Goal: Ask a question

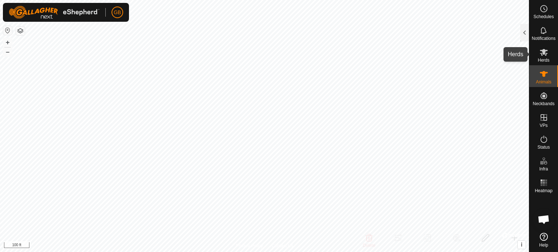
click at [544, 56] on icon at bounding box center [543, 52] width 9 height 9
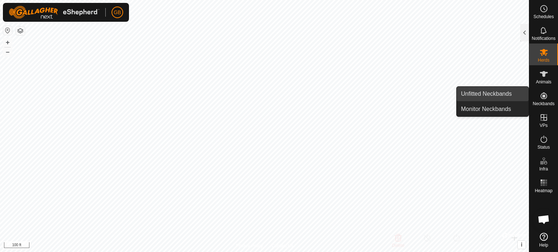
click at [507, 96] on link "Unfitted Neckbands" at bounding box center [492, 94] width 72 height 15
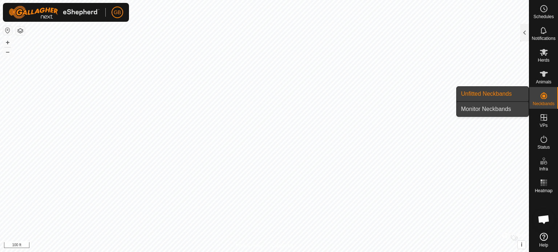
click at [482, 106] on link "Monitor Neckbands" at bounding box center [492, 109] width 72 height 15
click at [542, 98] on icon at bounding box center [543, 95] width 9 height 9
click at [499, 113] on link "Monitor Neckbands" at bounding box center [492, 109] width 72 height 15
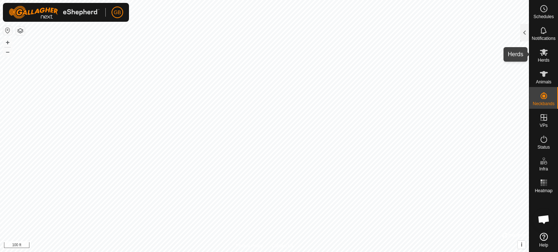
click at [548, 53] on es-mob-svg-icon at bounding box center [543, 52] width 13 height 12
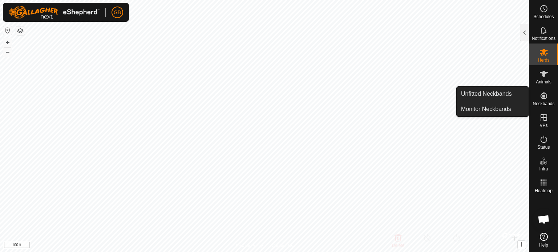
click at [541, 98] on icon at bounding box center [543, 96] width 7 height 7
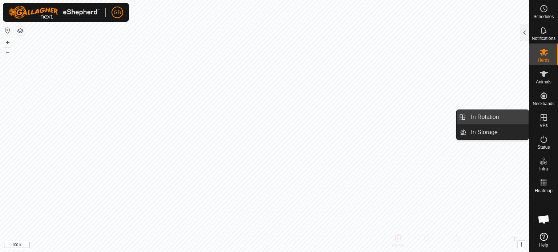
click at [491, 118] on link "In Rotation" at bounding box center [497, 117] width 62 height 15
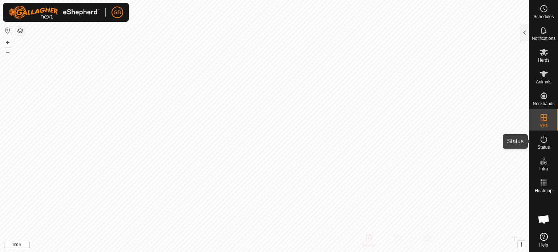
click at [551, 142] on div "Status" at bounding box center [543, 142] width 29 height 22
click at [543, 141] on icon at bounding box center [543, 139] width 9 height 9
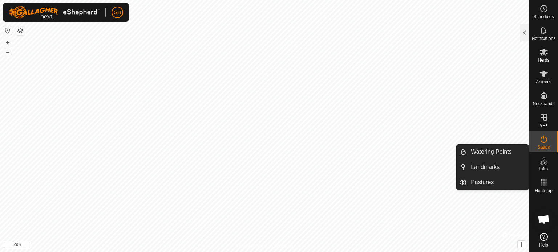
click at [543, 164] on icon at bounding box center [543, 161] width 9 height 9
click at [499, 152] on link "Watering Points" at bounding box center [497, 152] width 62 height 15
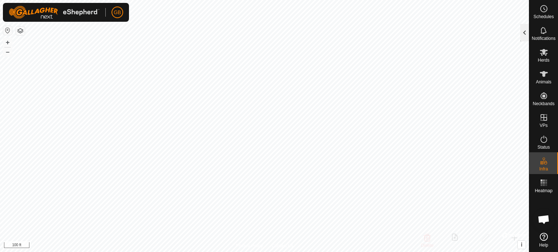
click at [523, 32] on div at bounding box center [524, 32] width 9 height 17
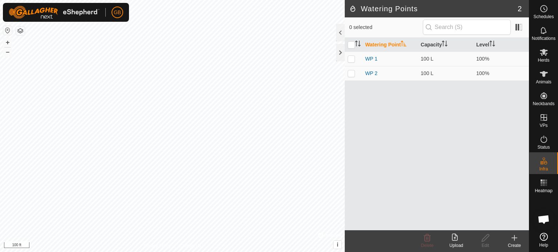
click at [514, 238] on icon at bounding box center [513, 238] width 5 height 0
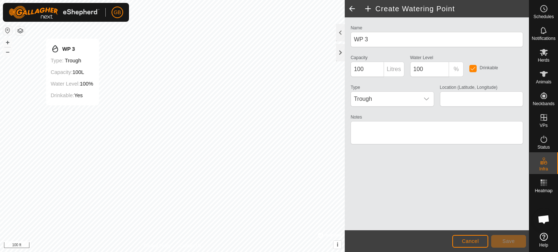
type input "36.663128, -86.209702"
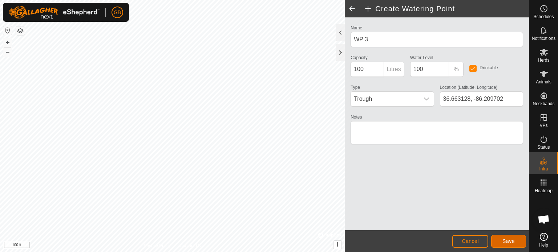
click at [511, 241] on span "Save" at bounding box center [508, 241] width 12 height 6
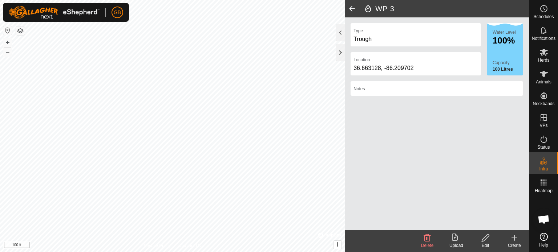
click at [511, 245] on div "Create" at bounding box center [513, 245] width 29 height 7
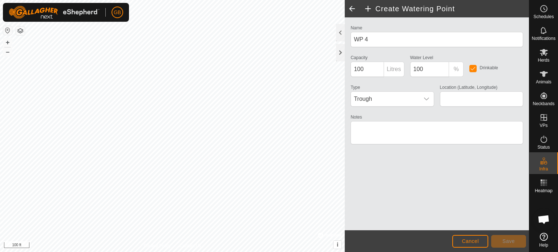
type input "36.662227, -86.208653"
click at [507, 246] on button "Save" at bounding box center [508, 241] width 35 height 13
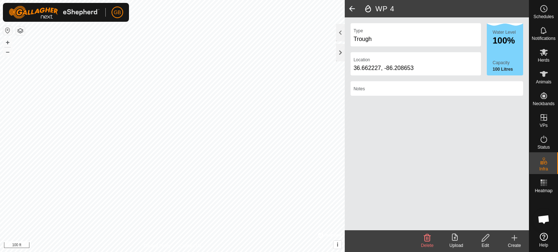
click at [350, 12] on span at bounding box center [351, 8] width 15 height 17
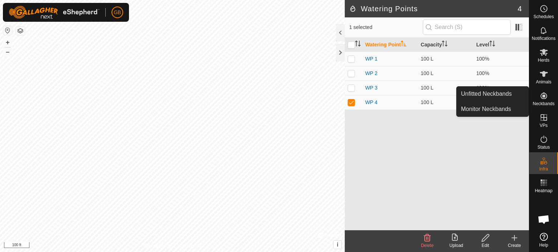
click at [542, 96] on icon at bounding box center [543, 96] width 7 height 7
click at [502, 97] on link "Unfitted Neckbands" at bounding box center [492, 94] width 72 height 15
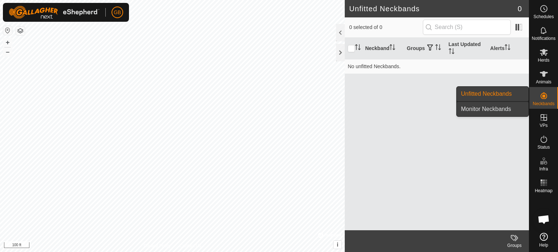
click at [491, 109] on link "Monitor Neckbands" at bounding box center [492, 109] width 72 height 15
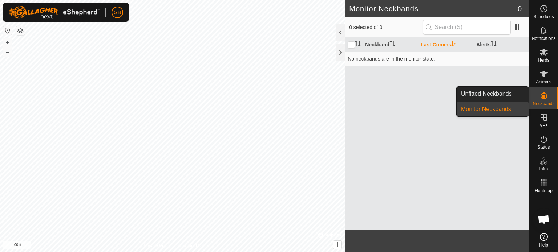
click at [491, 109] on link "Monitor Neckbands" at bounding box center [492, 109] width 72 height 15
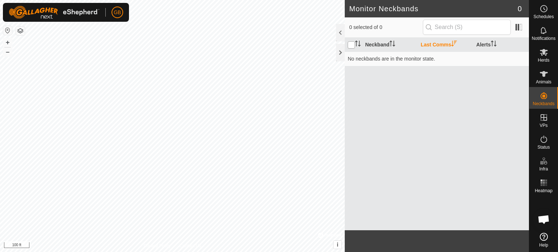
click at [348, 42] on input "checkbox" at bounding box center [350, 44] width 7 height 7
click at [350, 43] on input "checkbox" at bounding box center [350, 44] width 7 height 7
checkbox input "false"
click at [544, 76] on icon at bounding box center [543, 74] width 9 height 9
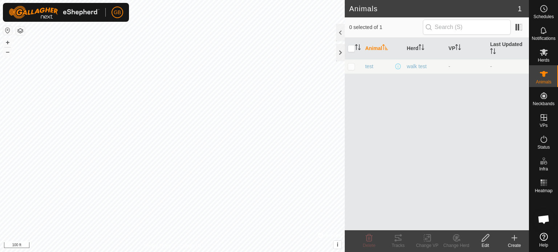
click at [354, 66] on p-checkbox at bounding box center [350, 67] width 7 height 6
checkbox input "true"
click at [543, 56] on icon at bounding box center [543, 52] width 9 height 9
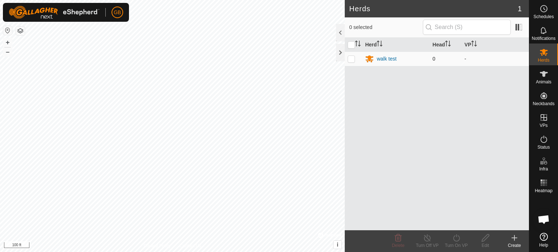
click at [352, 58] on p-checkbox at bounding box center [350, 59] width 7 height 6
checkbox input "true"
click at [546, 81] on span "Animals" at bounding box center [543, 82] width 16 height 4
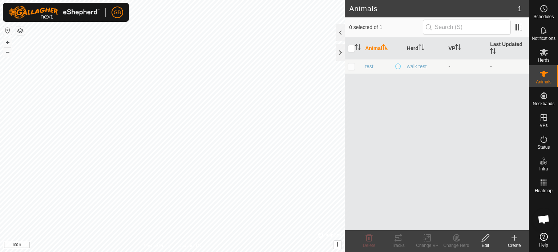
click at [352, 69] on td at bounding box center [352, 66] width 17 height 15
checkbox input "true"
click at [513, 242] on icon at bounding box center [514, 238] width 9 height 9
click at [342, 32] on div at bounding box center [340, 32] width 9 height 17
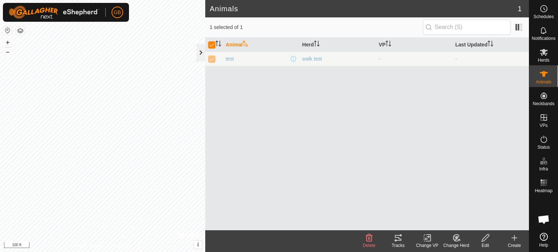
click at [200, 54] on div at bounding box center [200, 52] width 9 height 17
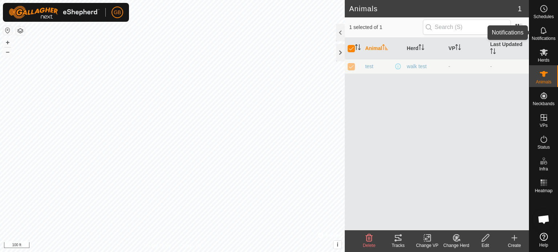
click at [556, 34] on div "Notifications" at bounding box center [543, 33] width 29 height 22
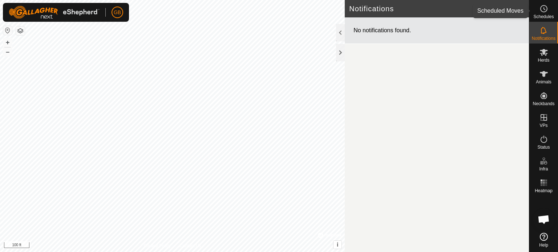
click at [546, 17] on span "Schedules" at bounding box center [543, 17] width 20 height 4
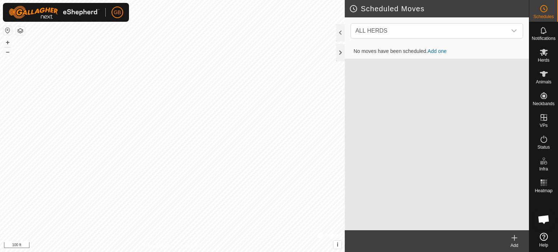
click at [543, 220] on span "Open chat" at bounding box center [543, 220] width 12 height 10
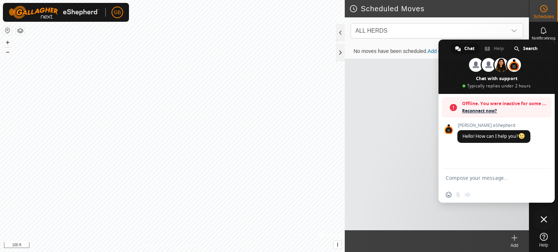
click at [473, 111] on span "Reconnect now?" at bounding box center [505, 110] width 86 height 7
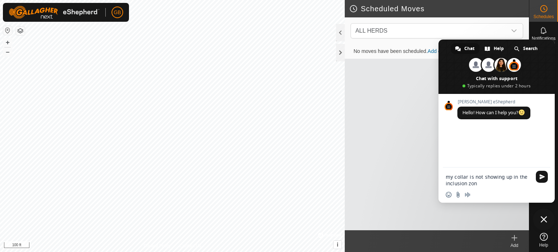
type textarea "my collar is not showing up in the inclusion zone"
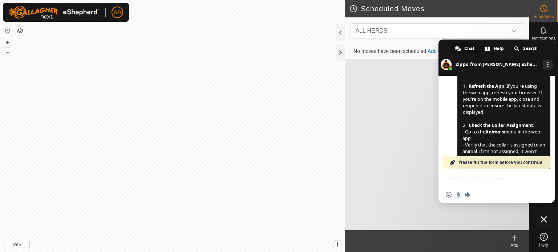
scroll to position [136, 0]
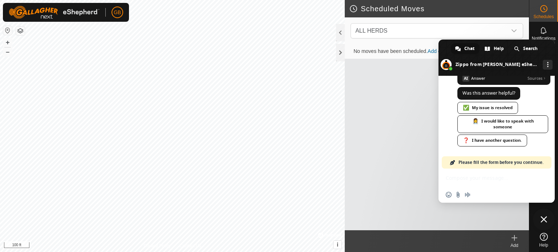
scroll to position [309, 0]
click at [507, 113] on div "✅ My issue is resolved" at bounding box center [487, 108] width 61 height 12
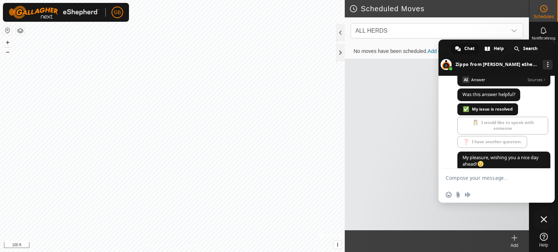
scroll to position [322, 0]
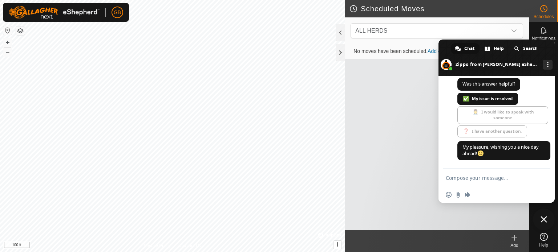
click at [364, 102] on div "No moves have been scheduled. Add one" at bounding box center [436, 137] width 184 height 186
click at [544, 219] on span "Close chat" at bounding box center [543, 219] width 7 height 7
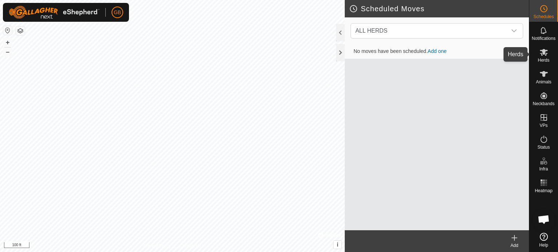
click at [547, 57] on es-mob-svg-icon at bounding box center [543, 52] width 13 height 12
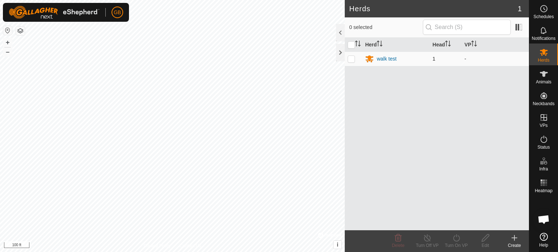
click at [350, 59] on p-checkbox at bounding box center [350, 59] width 7 height 6
checkbox input "true"
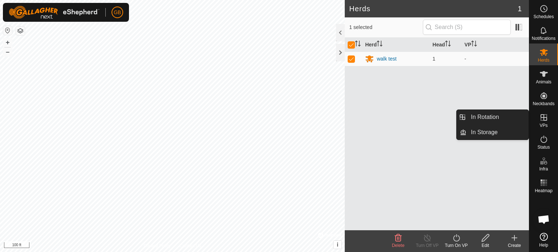
click at [545, 123] on es-virtualpaddocks-svg-icon at bounding box center [543, 118] width 13 height 12
click at [494, 116] on link "In Rotation" at bounding box center [497, 117] width 62 height 15
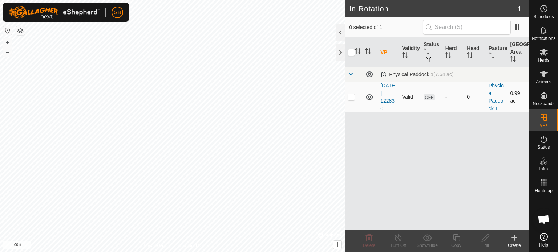
click at [350, 97] on p-checkbox at bounding box center [350, 97] width 7 height 6
checkbox input "true"
click at [545, 218] on span "Open chat" at bounding box center [543, 220] width 12 height 10
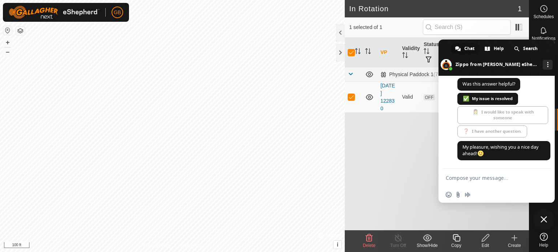
click at [477, 180] on textarea "Compose your message..." at bounding box center [488, 178] width 86 height 7
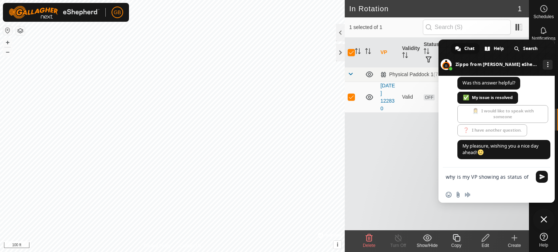
type textarea "why is my VP showing as status off"
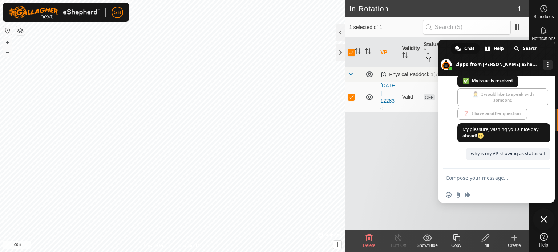
scroll to position [340, 0]
checkbox input "false"
checkbox input "true"
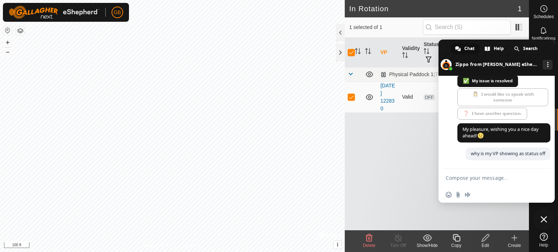
checkbox input "false"
checkbox input "true"
click at [339, 37] on div at bounding box center [340, 32] width 9 height 17
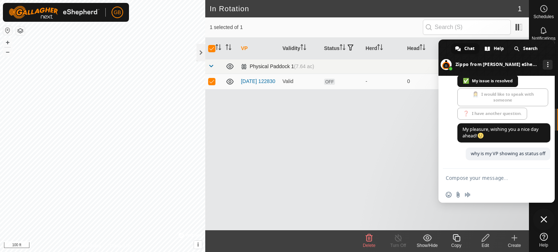
drag, startPoint x: 510, startPoint y: 50, endPoint x: 362, endPoint y: 66, distance: 148.9
click at [362, 66] on body "GB Schedules Notifications Herds Animals Neckbands VPs Status Infra Heatmap Hel…" at bounding box center [279, 126] width 558 height 252
click at [415, 119] on div "VP Validity Status Herd Head Pasture Grazing Area Physical Paddock 1 (7.64 ac) …" at bounding box center [366, 134] width 323 height 193
click at [410, 170] on div "VP Validity Status Herd Head Pasture Grazing Area Physical Paddock 1 (7.64 ac) …" at bounding box center [366, 134] width 323 height 193
click at [544, 217] on span "Close chat" at bounding box center [543, 219] width 7 height 7
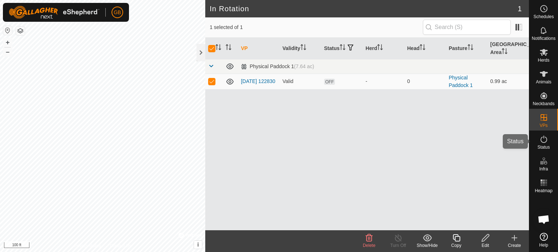
click at [544, 143] on icon at bounding box center [543, 139] width 7 height 7
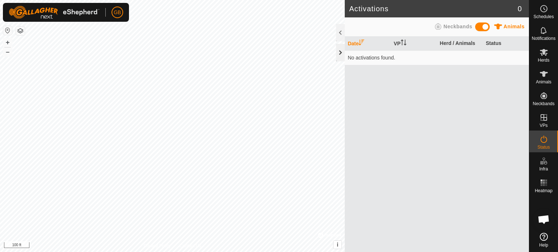
click at [338, 54] on div at bounding box center [340, 52] width 9 height 17
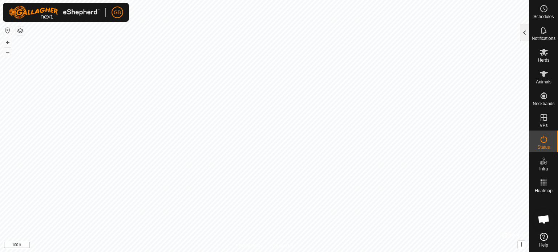
click at [523, 32] on div at bounding box center [524, 32] width 9 height 17
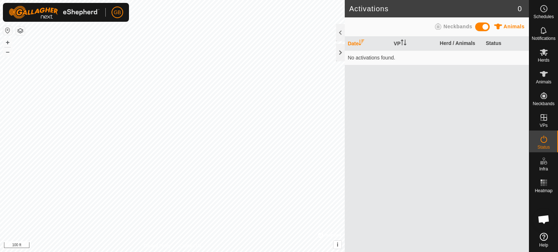
click at [374, 58] on td "No activations found." at bounding box center [436, 57] width 184 height 15
click at [401, 46] on th "VP" at bounding box center [414, 44] width 46 height 14
click at [502, 27] on div "Animals" at bounding box center [508, 28] width 32 height 11
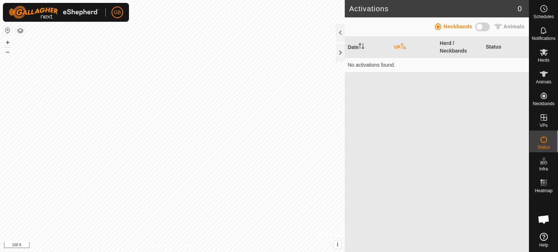
click at [458, 27] on span "Neckbands" at bounding box center [457, 27] width 29 height 6
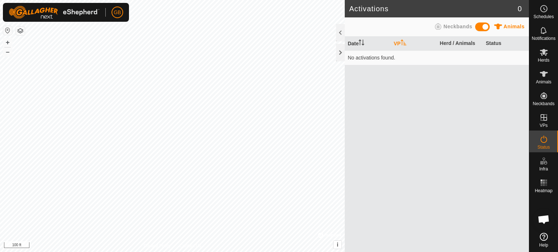
click at [543, 221] on span "Open chat" at bounding box center [543, 220] width 12 height 10
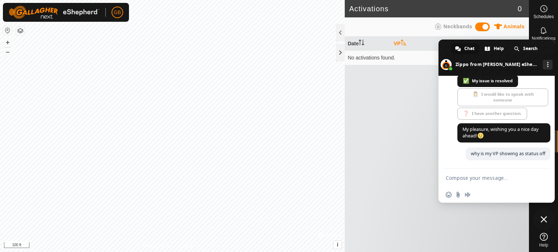
scroll to position [340, 0]
